Goal: Use online tool/utility: Utilize a website feature to perform a specific function

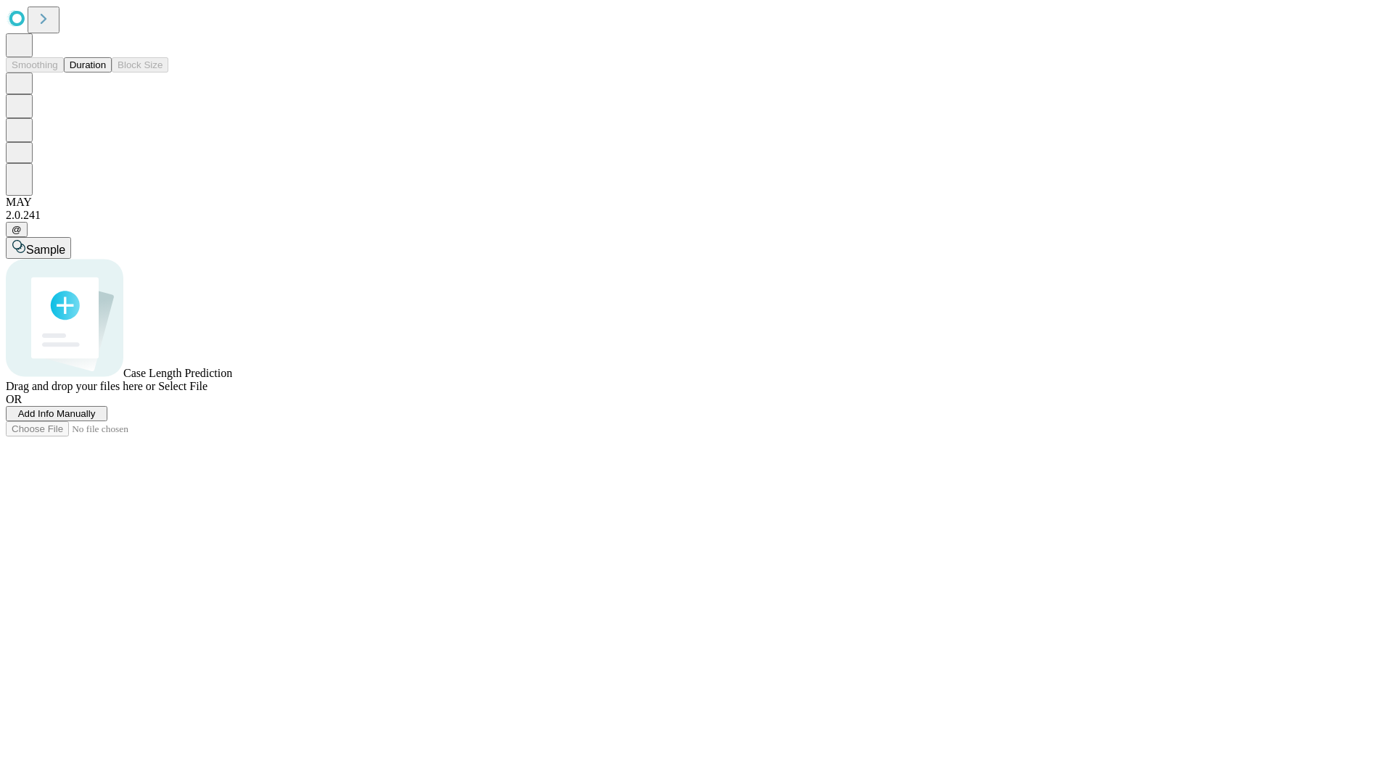
click at [106, 73] on button "Duration" at bounding box center [88, 64] width 48 height 15
click at [96, 419] on span "Add Info Manually" at bounding box center [57, 413] width 78 height 11
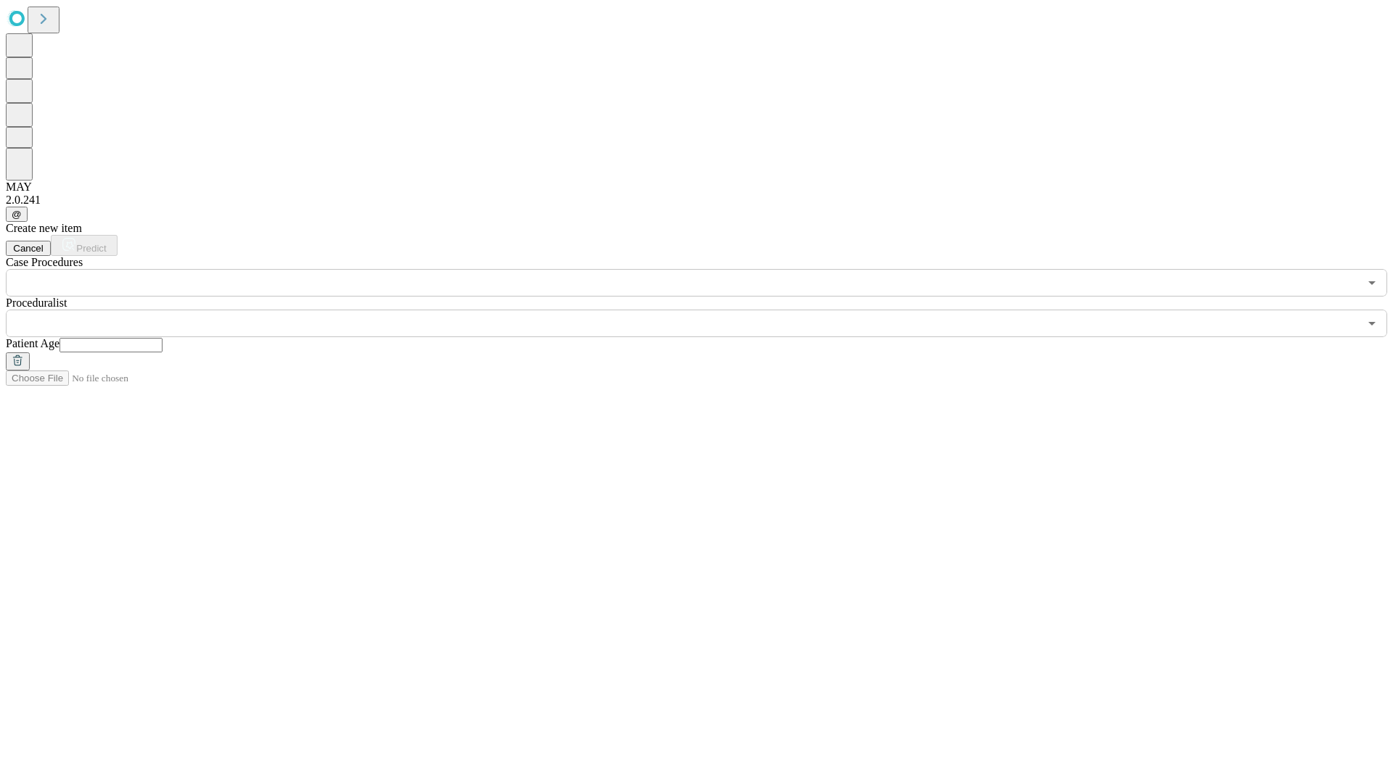
click at [162, 338] on input "text" at bounding box center [110, 345] width 103 height 15
type input "**"
click at [706, 310] on input "text" at bounding box center [682, 324] width 1353 height 28
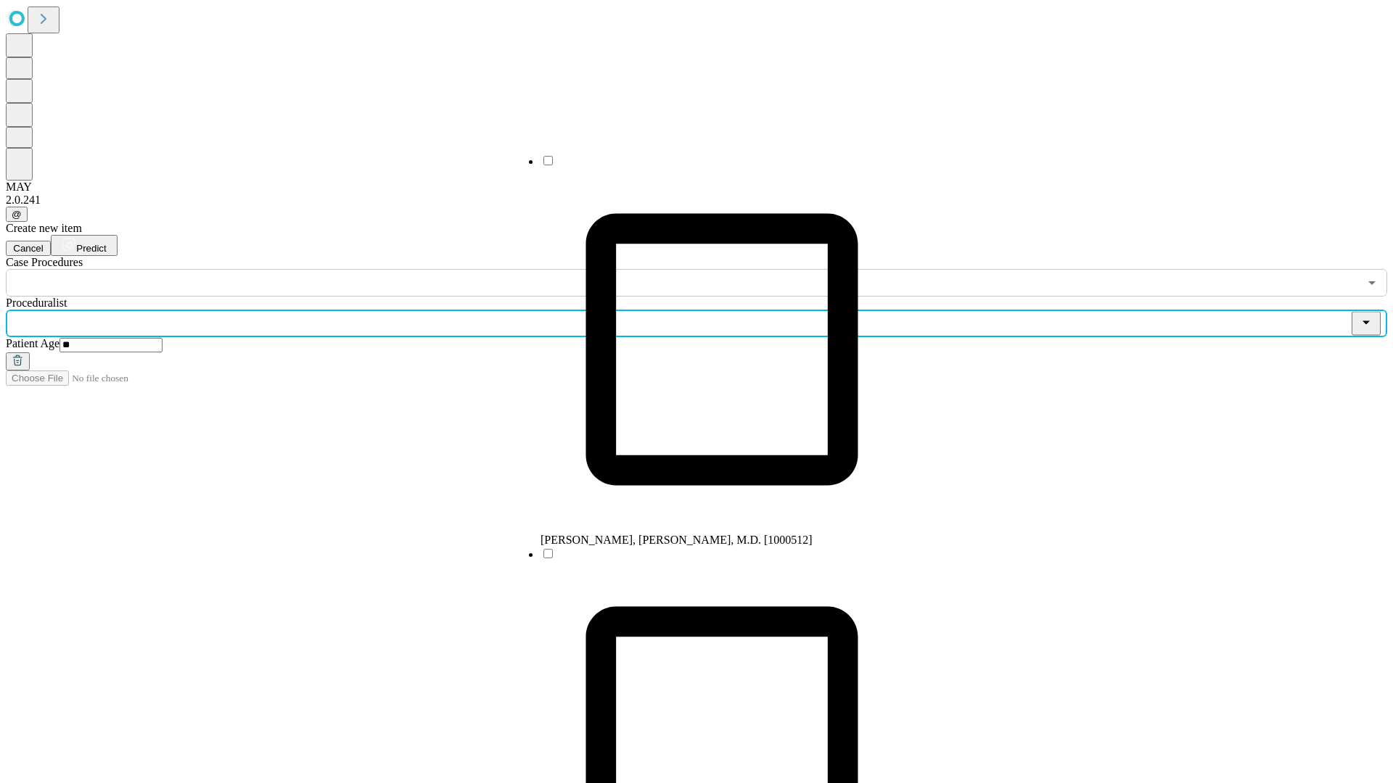
click at [707, 166] on li "[PERSON_NAME], [PERSON_NAME], M.D. [1000512]" at bounding box center [721, 350] width 363 height 393
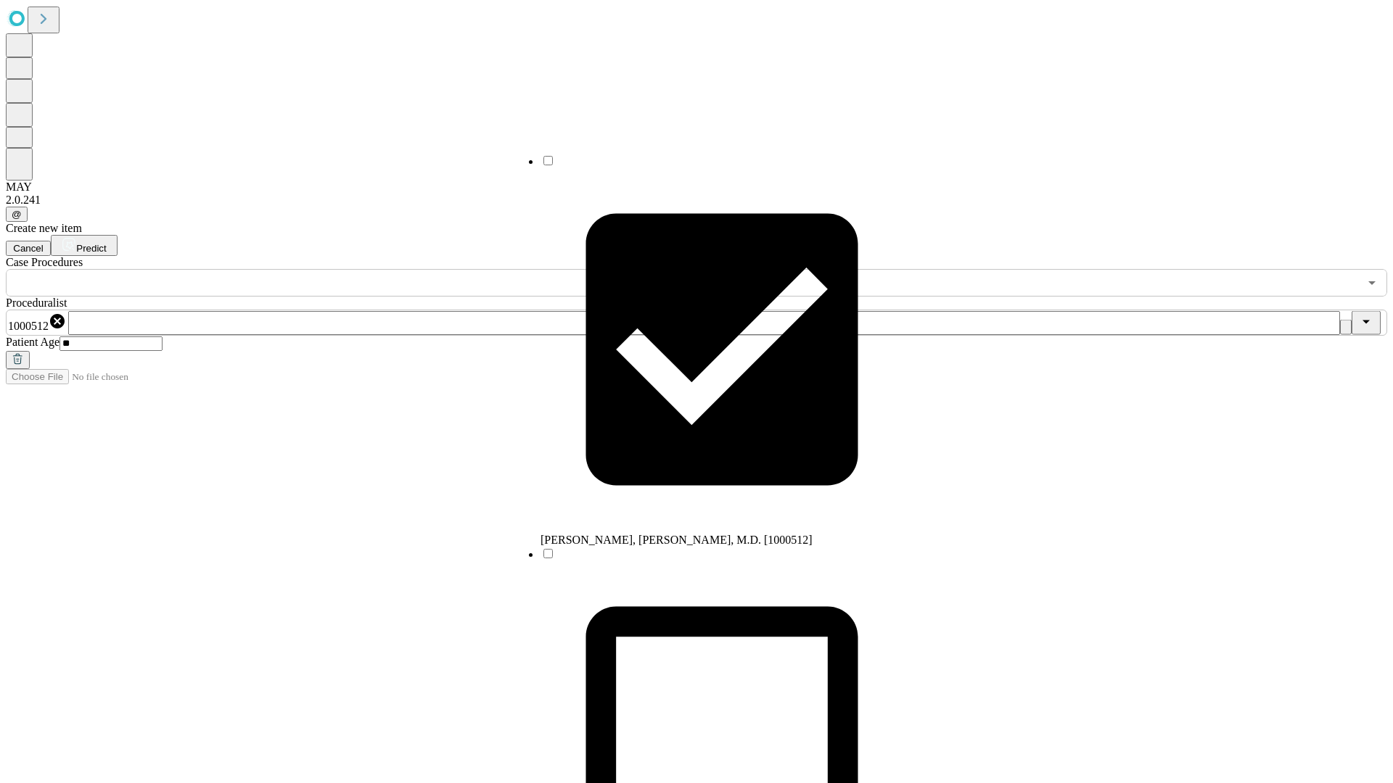
click at [305, 269] on input "text" at bounding box center [682, 283] width 1353 height 28
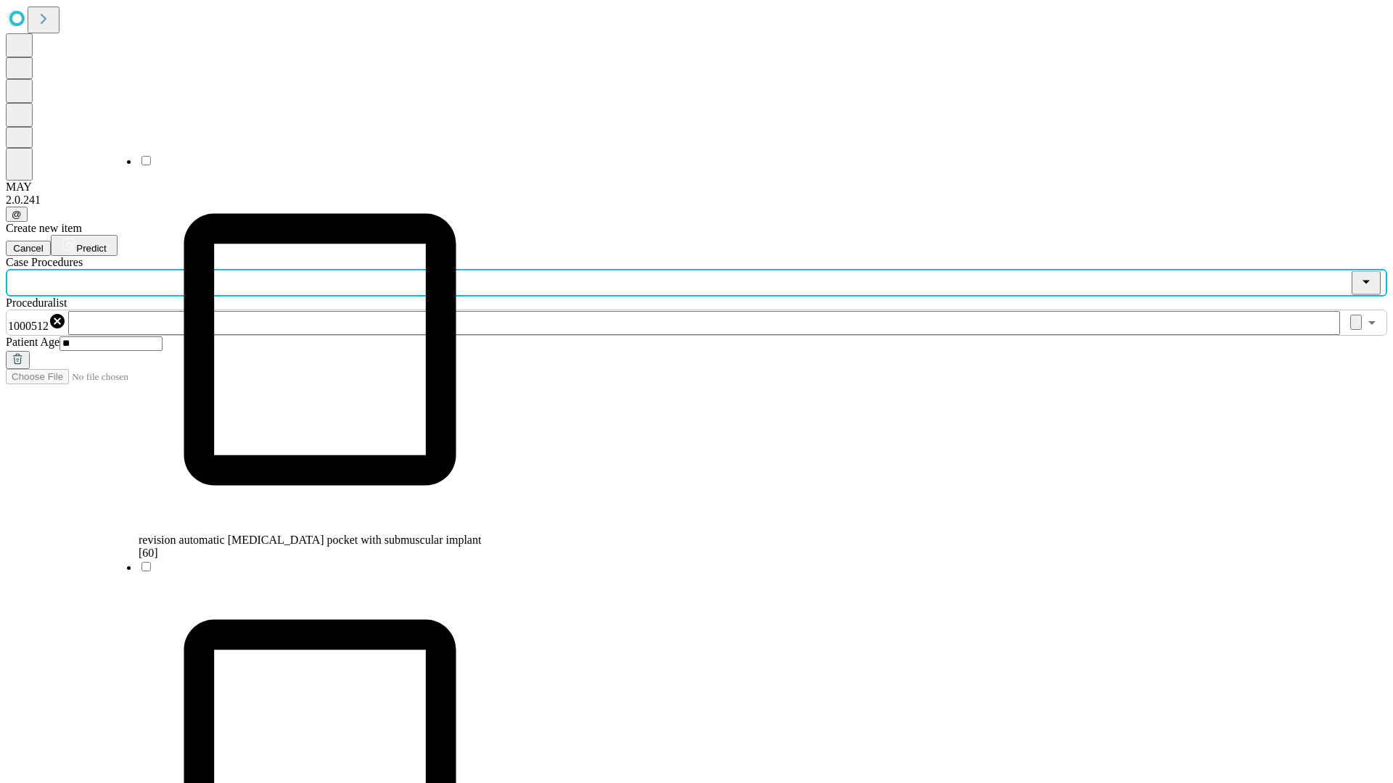
click at [305, 534] on span "revision automatic [MEDICAL_DATA] pocket with submuscular implant [60]" at bounding box center [310, 546] width 342 height 25
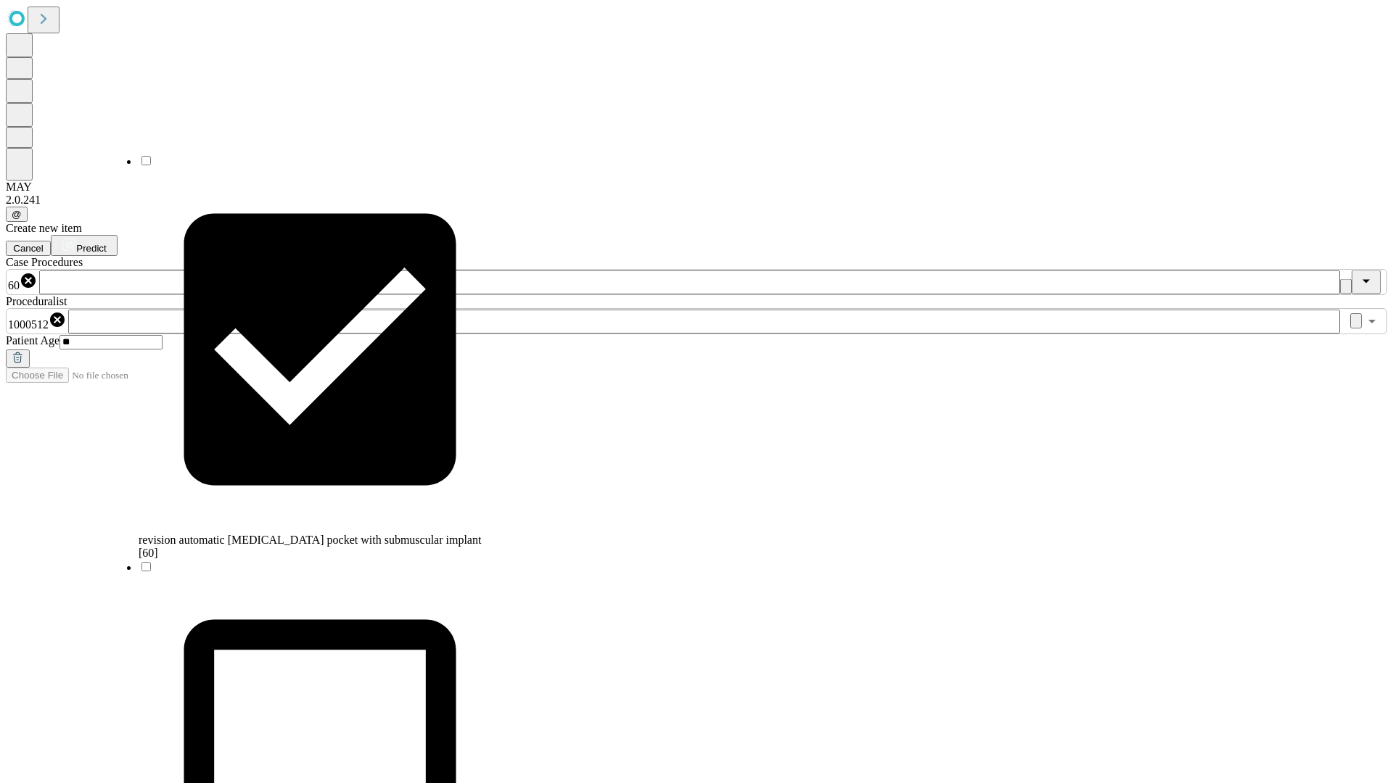
click at [106, 243] on span "Predict" at bounding box center [91, 248] width 30 height 11
